Goal: Information Seeking & Learning: Learn about a topic

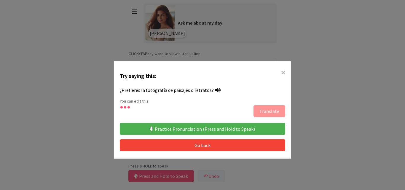
click at [281, 70] on span "×" at bounding box center [283, 72] width 4 height 11
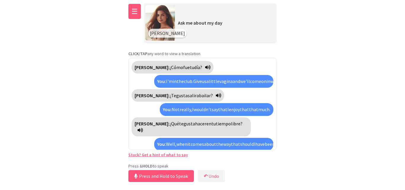
click at [135, 11] on button "☰" at bounding box center [134, 11] width 12 height 15
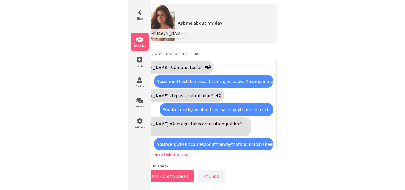
click at [140, 41] on icon at bounding box center [140, 39] width 18 height 6
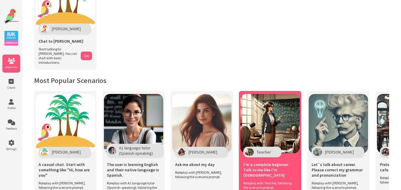
scroll to position [49, 0]
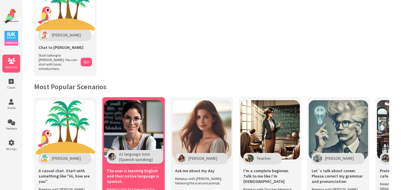
click at [140, 115] on img at bounding box center [133, 129] width 59 height 59
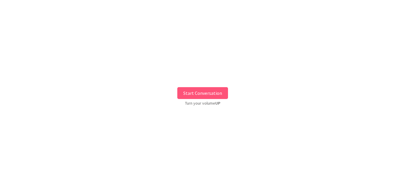
click at [201, 84] on div "Start Conversation Turn your volume UP" at bounding box center [202, 94] width 405 height 181
click at [204, 92] on button "Start Conversation" at bounding box center [202, 93] width 51 height 12
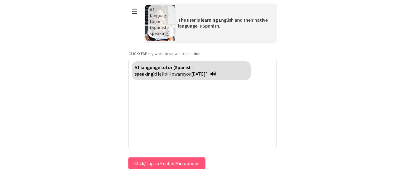
click at [151, 161] on button "Click/Tap to Enable Microphone" at bounding box center [166, 164] width 77 height 12
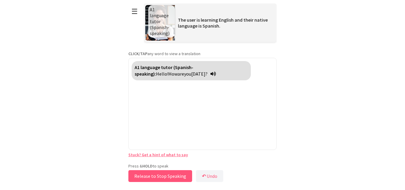
click at [153, 177] on button "Release to Stop Speaking" at bounding box center [160, 176] width 64 height 12
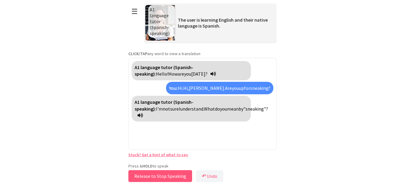
click at [150, 177] on button "Release to Stop Speaking" at bounding box center [160, 176] width 64 height 12
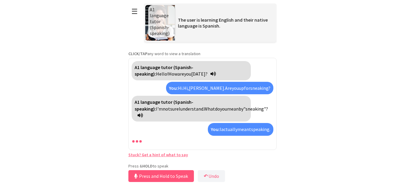
scroll to position [8, 0]
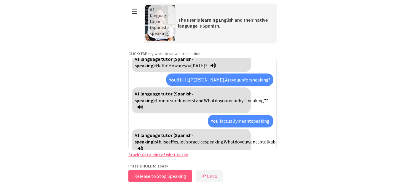
click at [150, 177] on button "Release to Stop Speaking" at bounding box center [160, 176] width 64 height 12
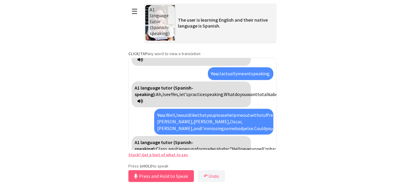
scroll to position [83, 0]
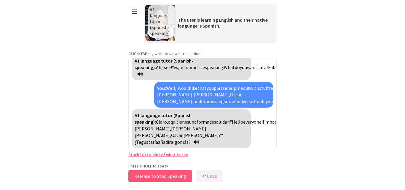
click at [150, 176] on button "Release to Stop Speaking" at bounding box center [160, 176] width 64 height 12
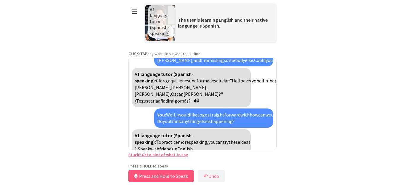
scroll to position [158, 0]
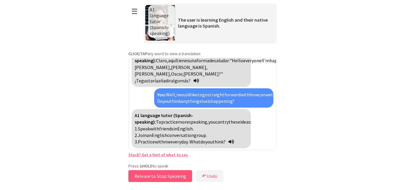
click at [180, 175] on button "Release to Stop Speaking" at bounding box center [160, 176] width 64 height 12
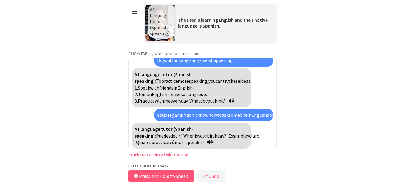
scroll to position [206, 0]
click at [180, 175] on button "Release to Stop Speaking" at bounding box center [160, 176] width 64 height 12
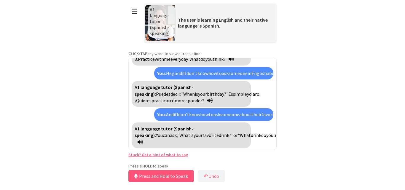
scroll to position [267, 0]
click at [180, 175] on button "Release to Stop Speaking" at bounding box center [160, 176] width 64 height 12
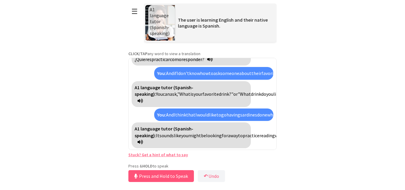
scroll to position [335, 0]
click at [180, 175] on button "Release to Stop Speaking" at bounding box center [160, 176] width 64 height 12
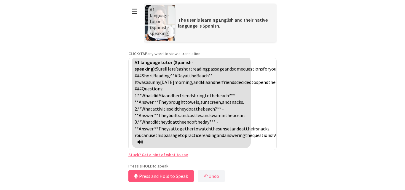
scroll to position [516, 0]
click at [159, 155] on link "Stuck? Get a hint of what to say" at bounding box center [158, 154] width 60 height 5
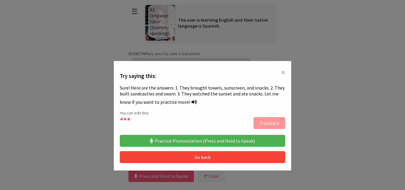
click at [210, 139] on button "Practice Pronunciation (Press and Hold to Speak)" at bounding box center [203, 141] width 166 height 12
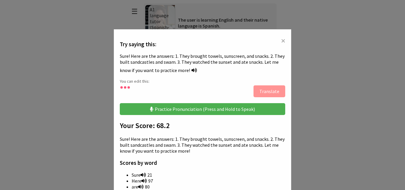
scroll to position [0, 0]
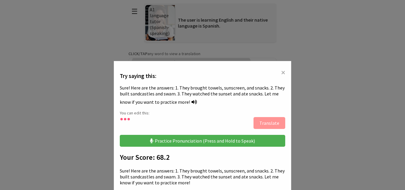
click at [198, 139] on button "Practice Pronunciation (Press and Hold to Speak)" at bounding box center [203, 141] width 166 height 12
click at [282, 70] on span "×" at bounding box center [283, 72] width 4 height 11
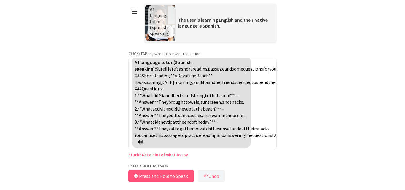
scroll to position [516, 0]
click at [177, 176] on button "Release to Stop Speaking" at bounding box center [160, 176] width 64 height 12
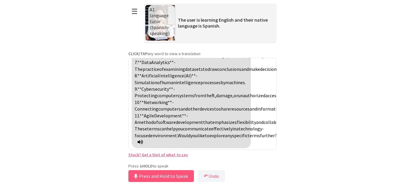
scroll to position [723, 0]
